Goal: Complete application form

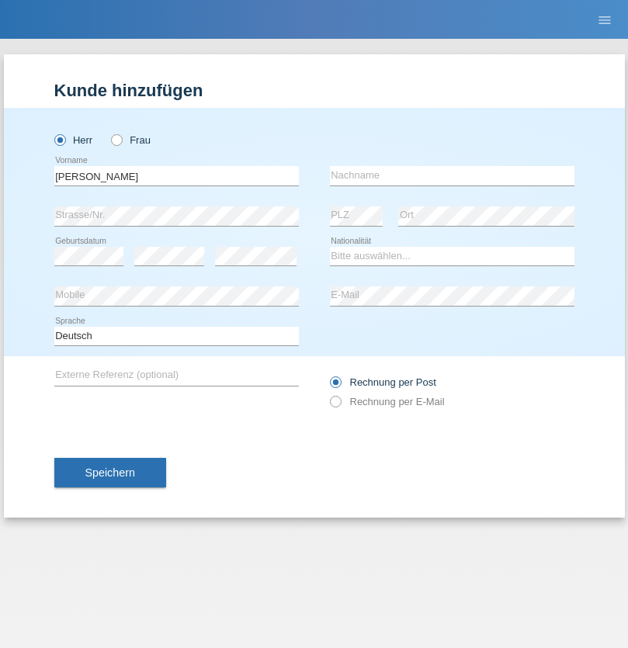
type input "[PERSON_NAME]"
click at [452, 176] on input "text" at bounding box center [452, 175] width 245 height 19
type input "Njaboue"
select select "CM"
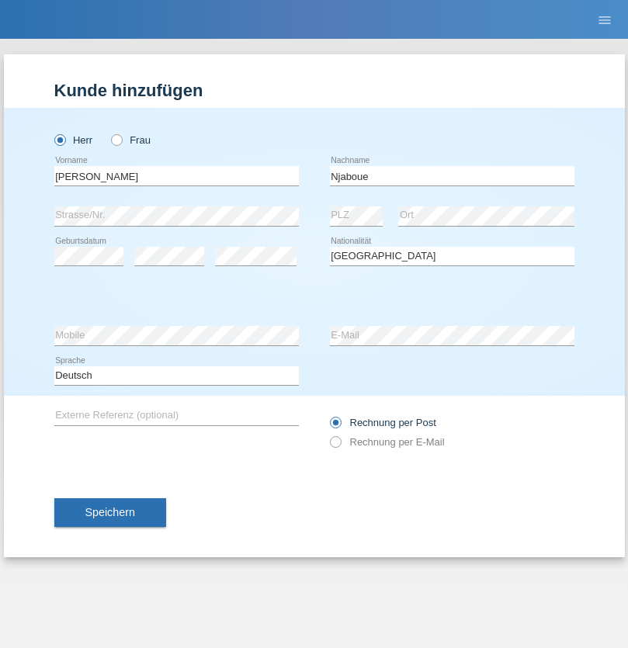
select select "C"
select select "15"
select select "06"
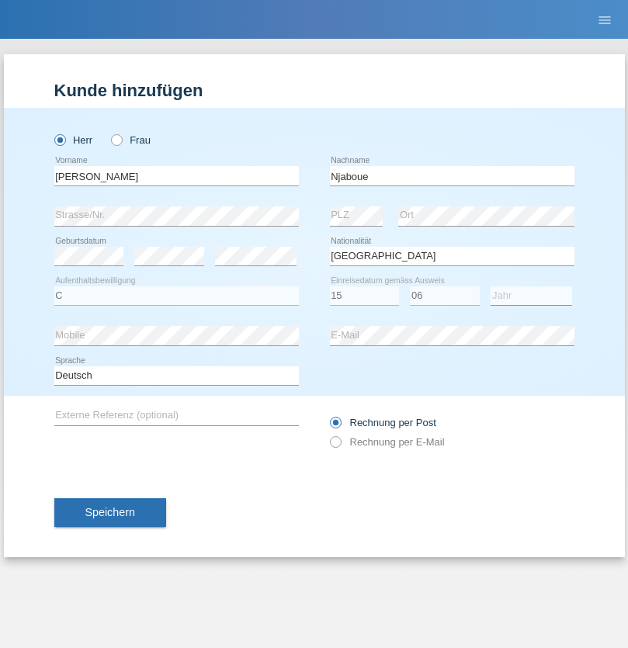
select select "2013"
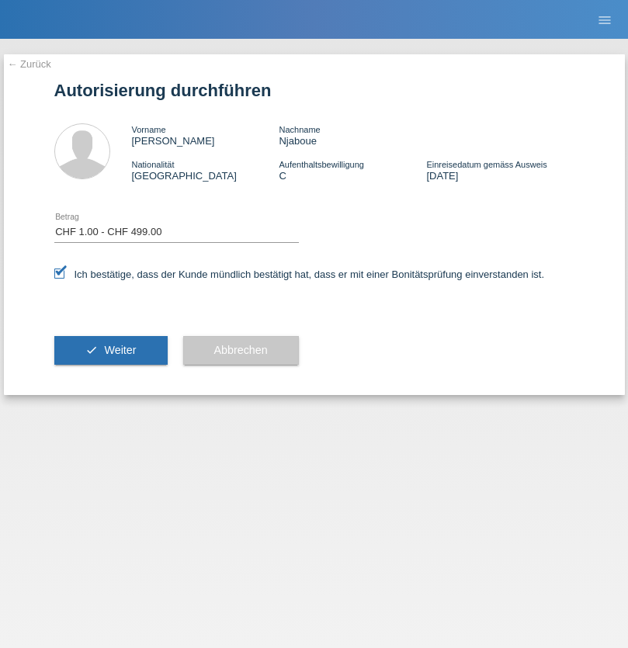
select select "1"
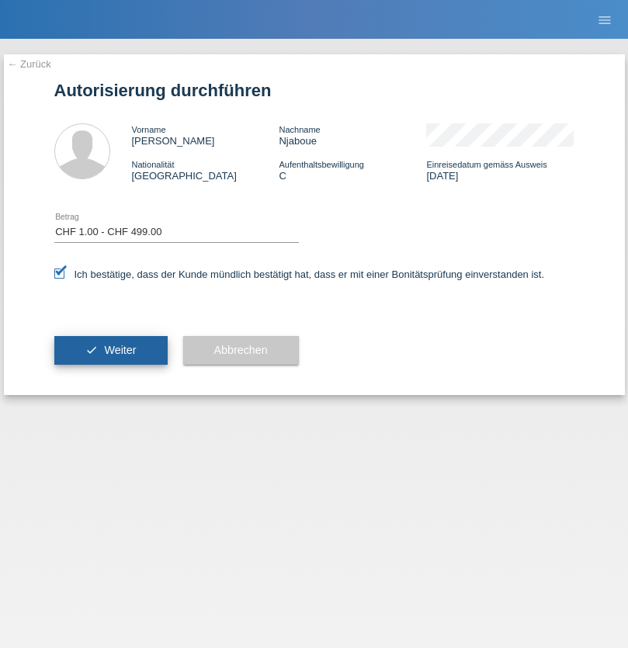
click at [110, 350] on span "Weiter" at bounding box center [120, 350] width 32 height 12
